Goal: Information Seeking & Learning: Learn about a topic

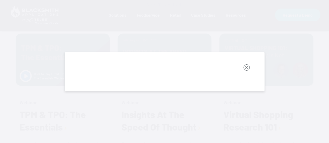
scroll to position [260, 0]
click at [249, 67] on rect "button" at bounding box center [246, 67] width 6 height 6
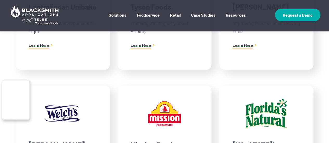
scroll to position [784, 0]
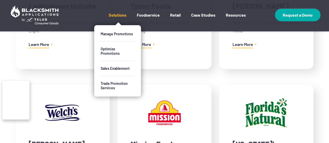
click at [119, 17] on link "Solutions" at bounding box center [118, 18] width 18 height 13
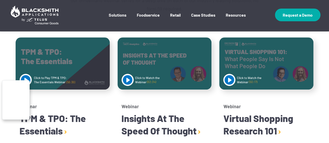
scroll to position [264, 0]
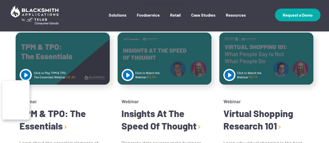
click at [29, 101] on button "button" at bounding box center [15, 101] width 27 height 38
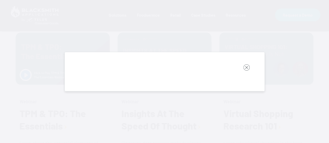
click at [246, 68] on rect "button" at bounding box center [246, 67] width 6 height 6
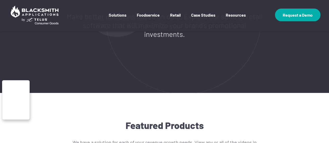
scroll to position [106, 0]
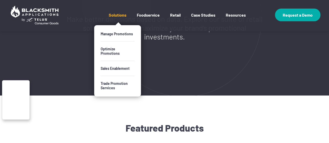
click at [116, 17] on link "Solutions" at bounding box center [118, 18] width 18 height 13
click at [110, 79] on link "Trade Promotion Services" at bounding box center [120, 85] width 34 height 19
